Goal: Find contact information: Find contact information

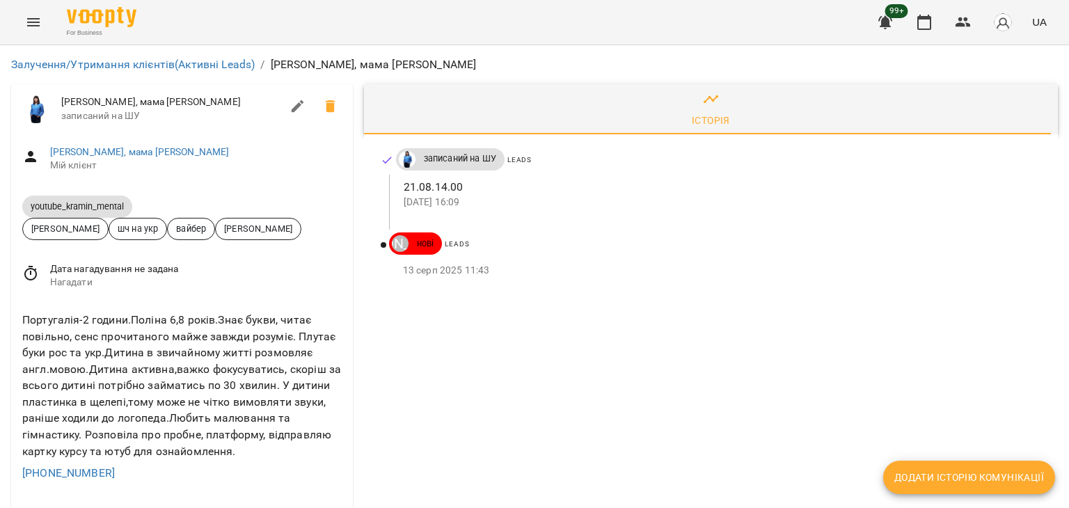
click at [157, 369] on div "Португалія-2 години.Поліна 6,8 років.Знає букви, читає повільно, сенс прочитано…" at bounding box center [181, 385] width 325 height 153
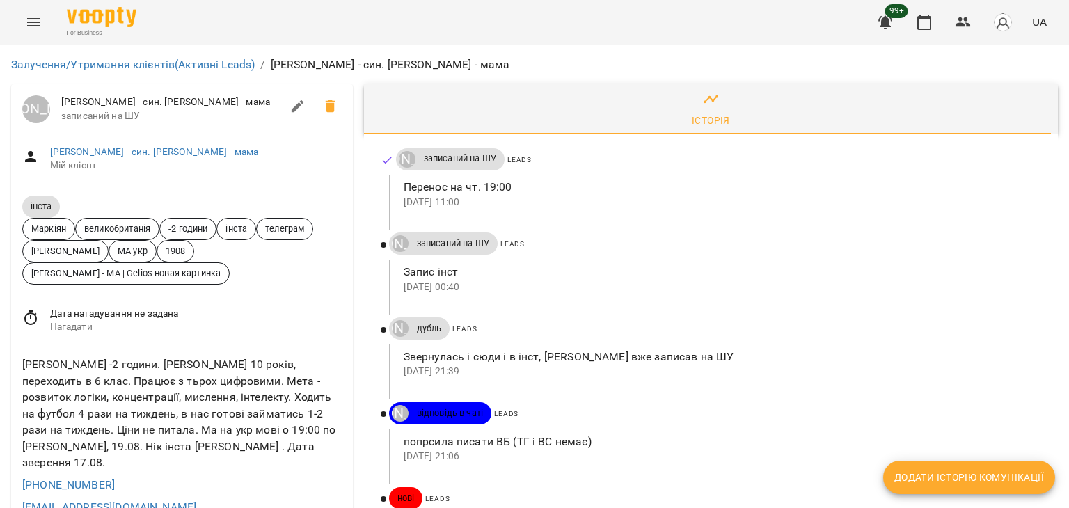
scroll to position [139, 0]
copy link "+380674864820"
drag, startPoint x: 142, startPoint y: 333, endPoint x: 6, endPoint y: 327, distance: 136.6
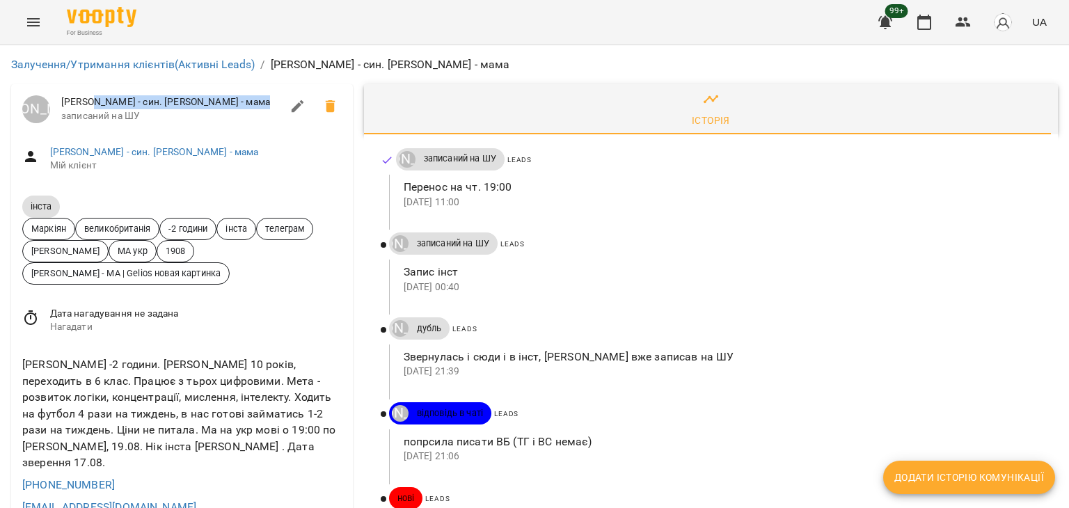
copy span "Артем Очкуренко - син. Олена - мама"
drag, startPoint x: 88, startPoint y: 98, endPoint x: 264, endPoint y: 101, distance: 175.5
click at [264, 101] on span "Інста Артем Очкуренко - син. Олена - мама" at bounding box center [171, 102] width 220 height 14
copy link "+380674864820"
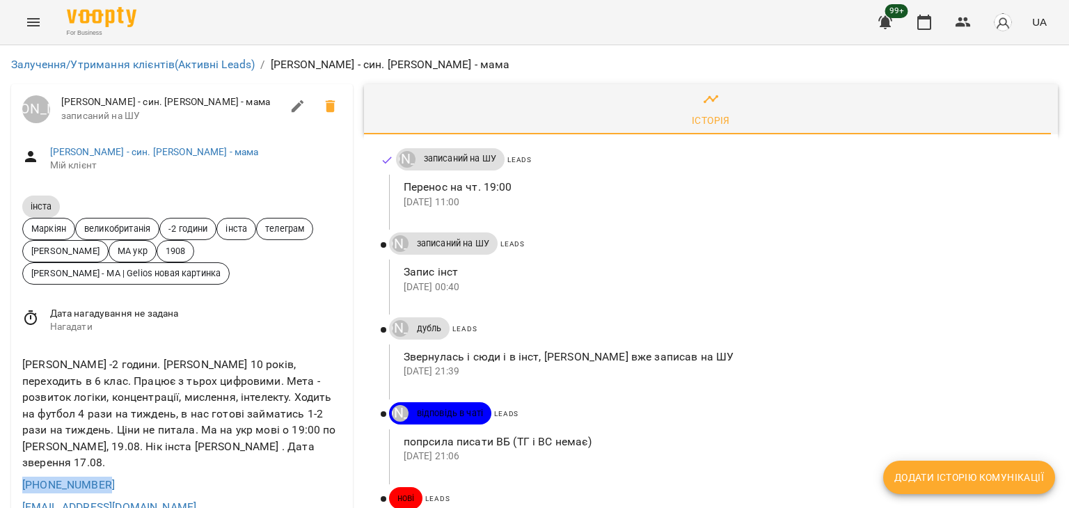
drag, startPoint x: 131, startPoint y: 390, endPoint x: 0, endPoint y: 407, distance: 131.9
